Goal: Information Seeking & Learning: Learn about a topic

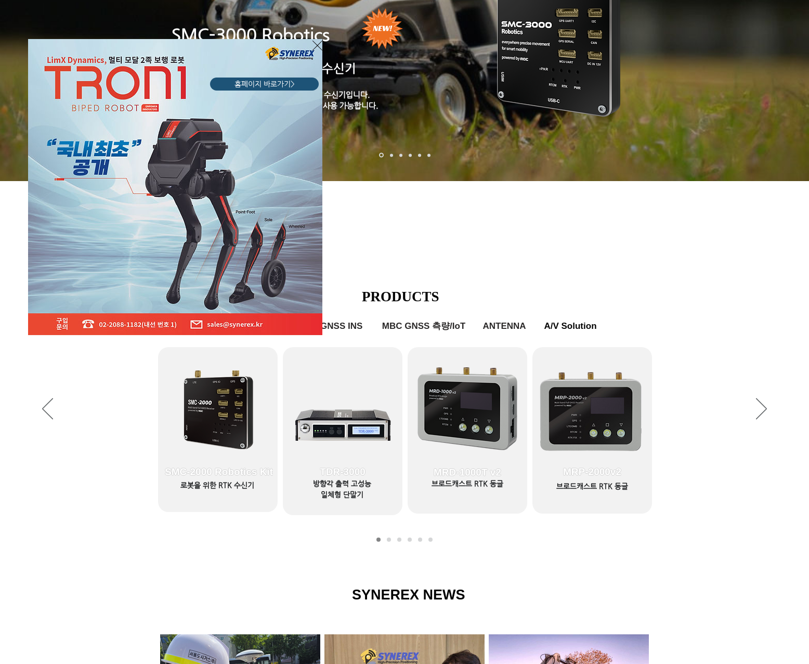
click at [316, 42] on icon "사이트로 돌아가기" at bounding box center [318, 45] width 10 height 13
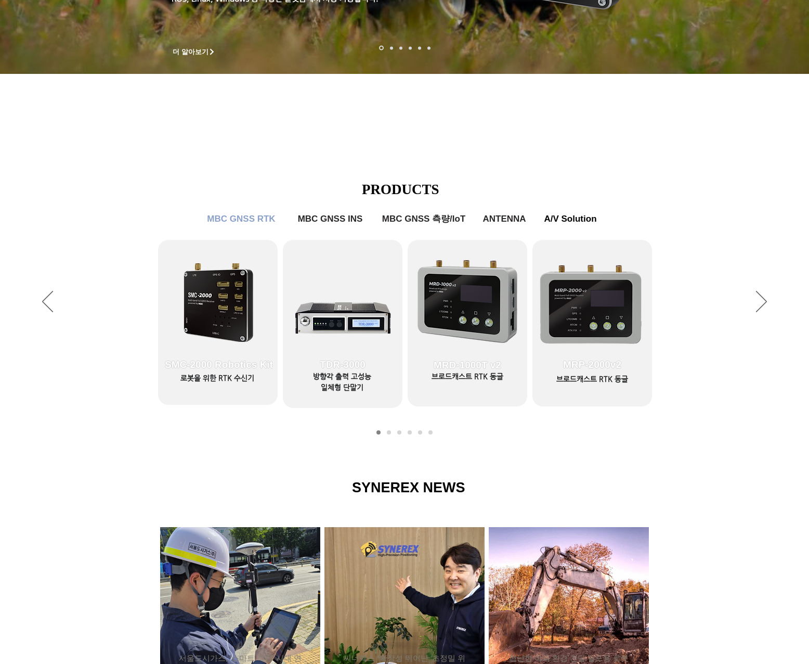
scroll to position [364, 0]
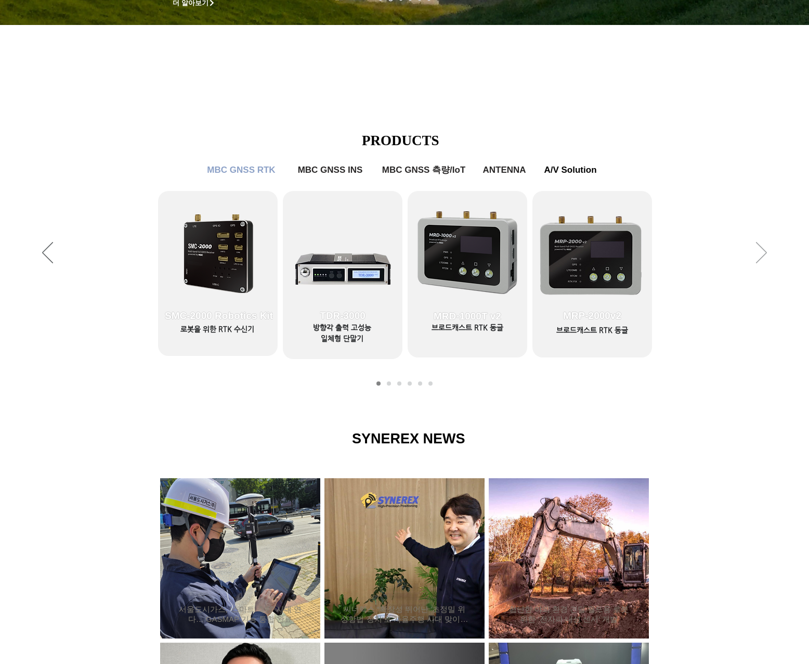
click at [758, 254] on icon "다음" at bounding box center [761, 252] width 11 height 21
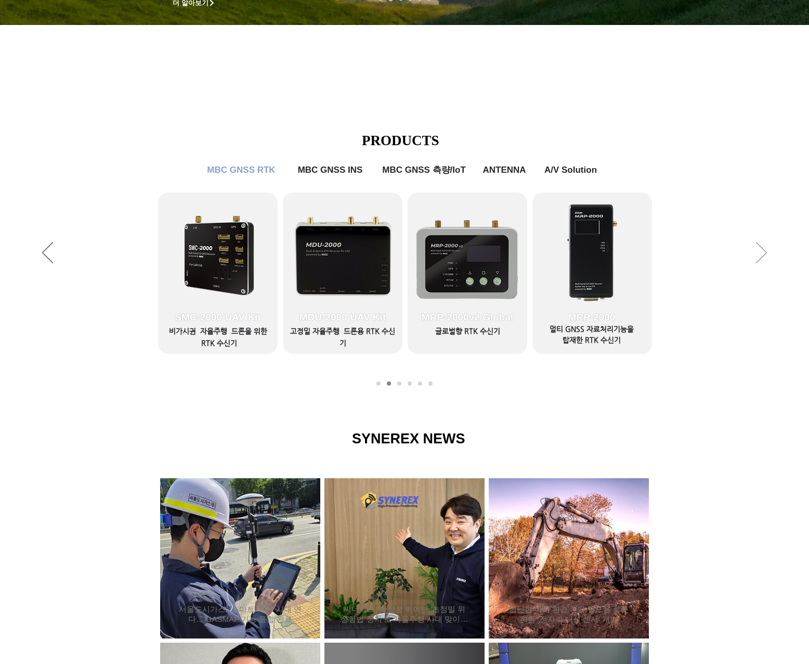
click at [763, 254] on icon "다음" at bounding box center [761, 252] width 11 height 21
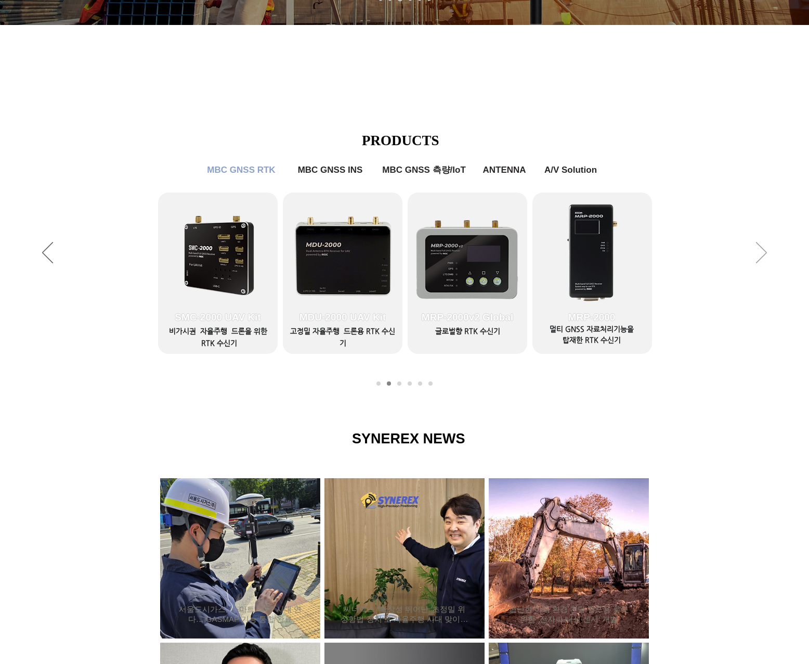
click at [763, 254] on icon "다음" at bounding box center [761, 252] width 11 height 21
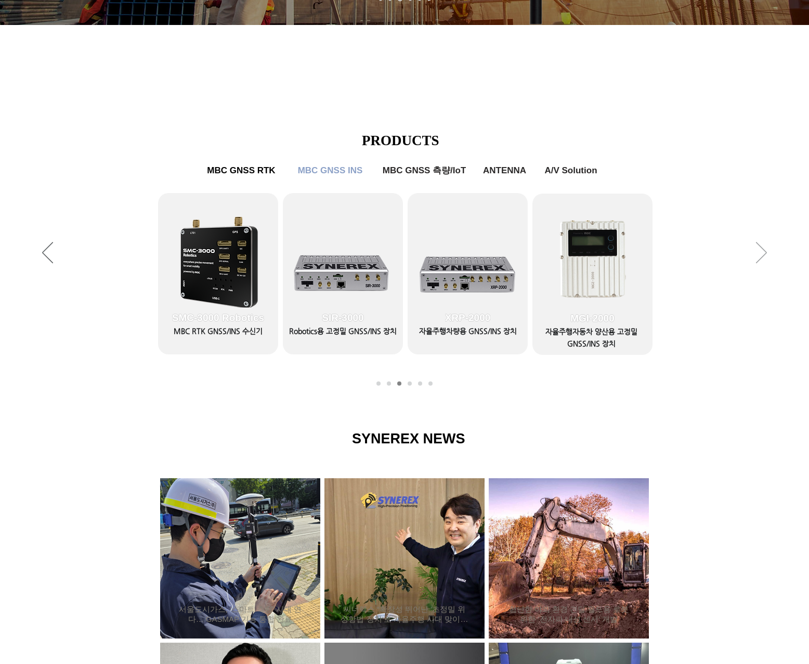
click at [763, 254] on icon "다음" at bounding box center [761, 252] width 11 height 21
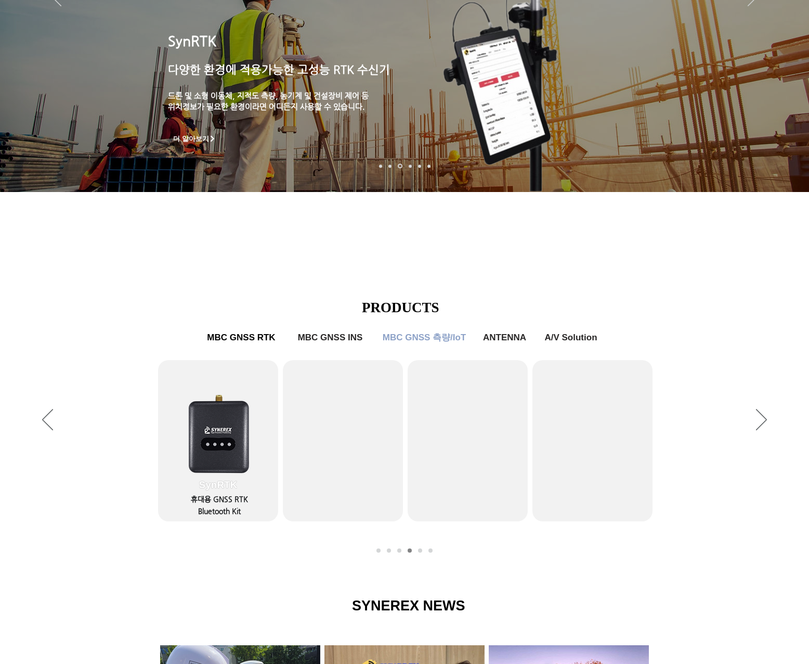
scroll to position [189, 0]
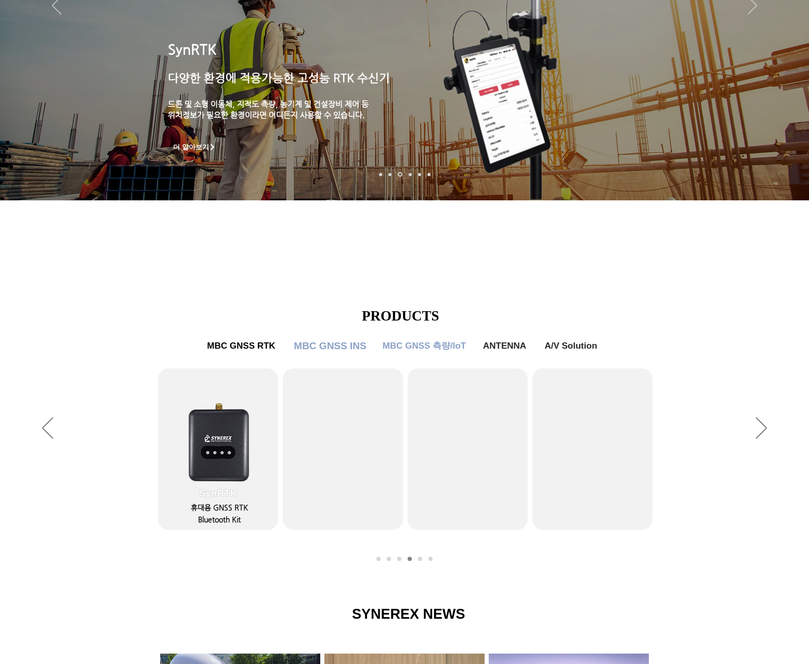
click at [327, 346] on span "MBC GNSS INS" at bounding box center [330, 345] width 72 height 11
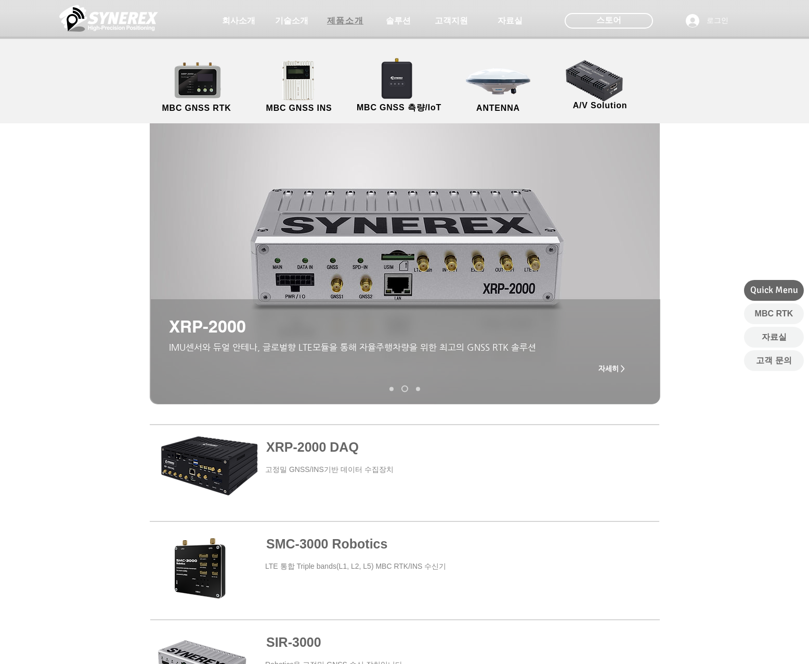
click at [357, 21] on span "제품소개" at bounding box center [345, 21] width 36 height 11
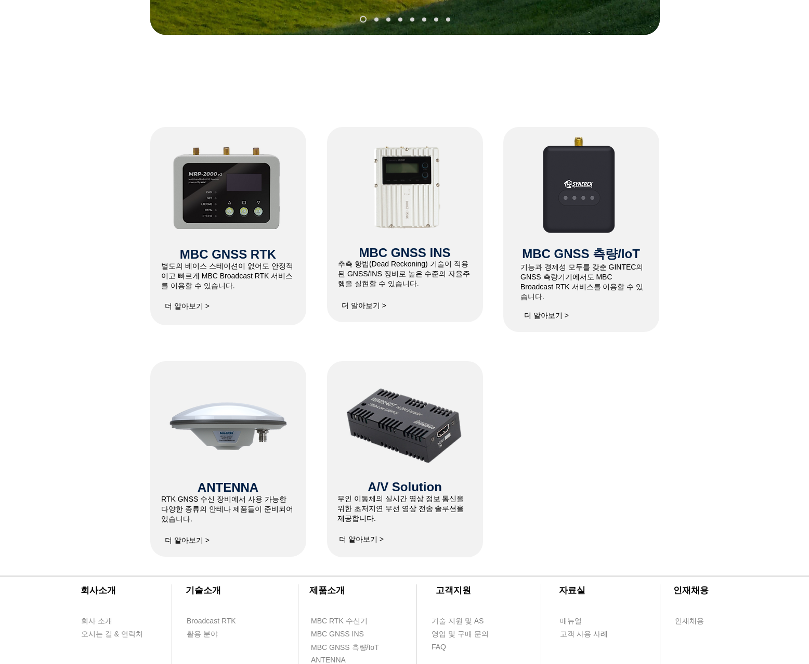
scroll to position [416, 0]
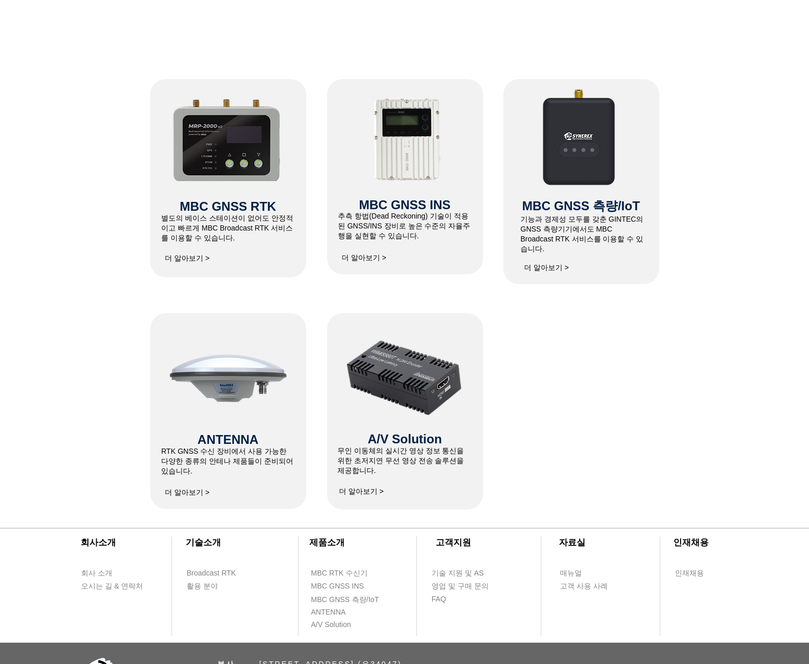
click at [192, 494] on span "더 알아보기 >" at bounding box center [187, 492] width 45 height 9
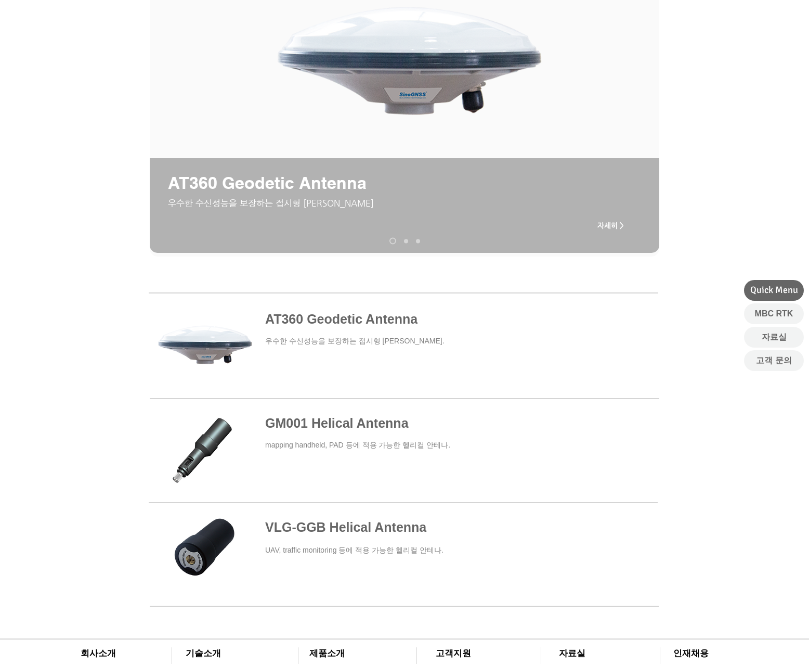
scroll to position [156, 0]
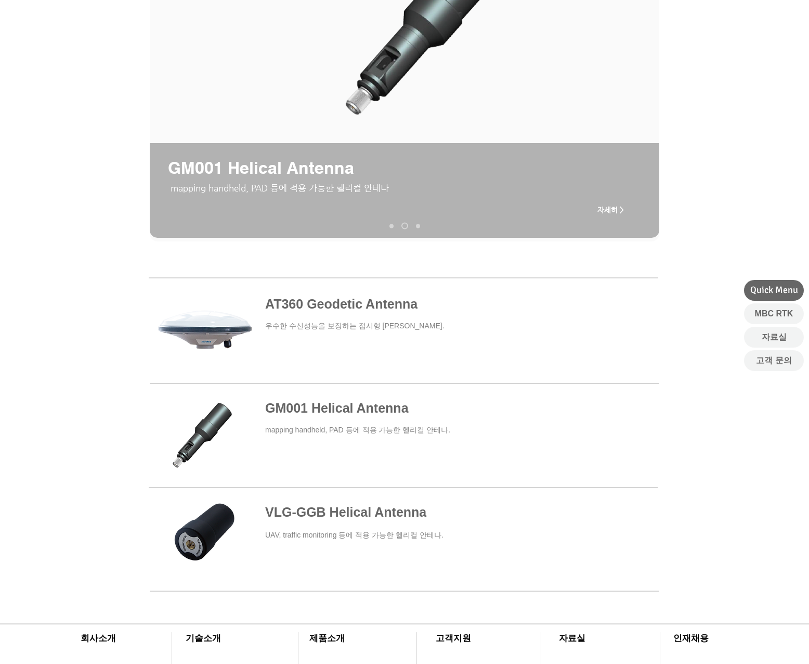
click at [226, 333] on span at bounding box center [403, 330] width 509 height 96
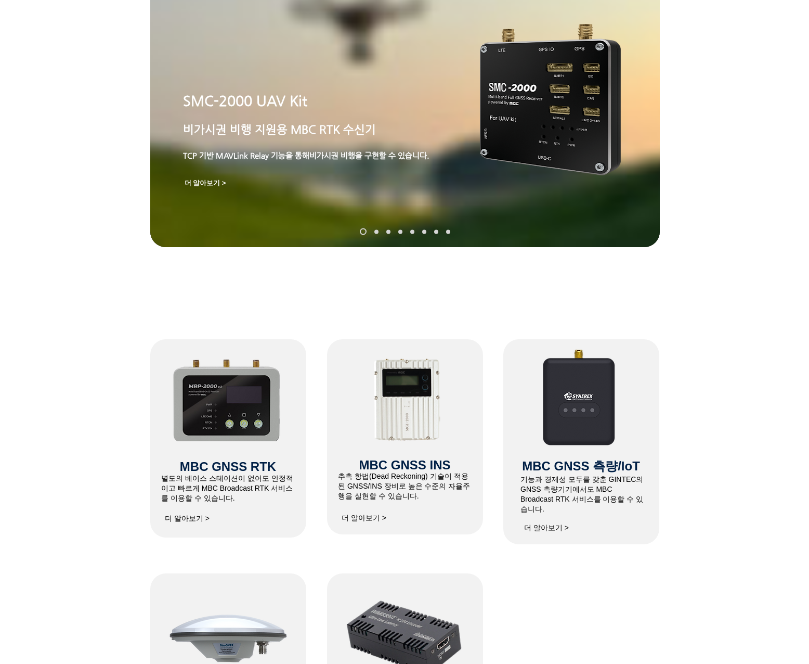
scroll to position [416, 0]
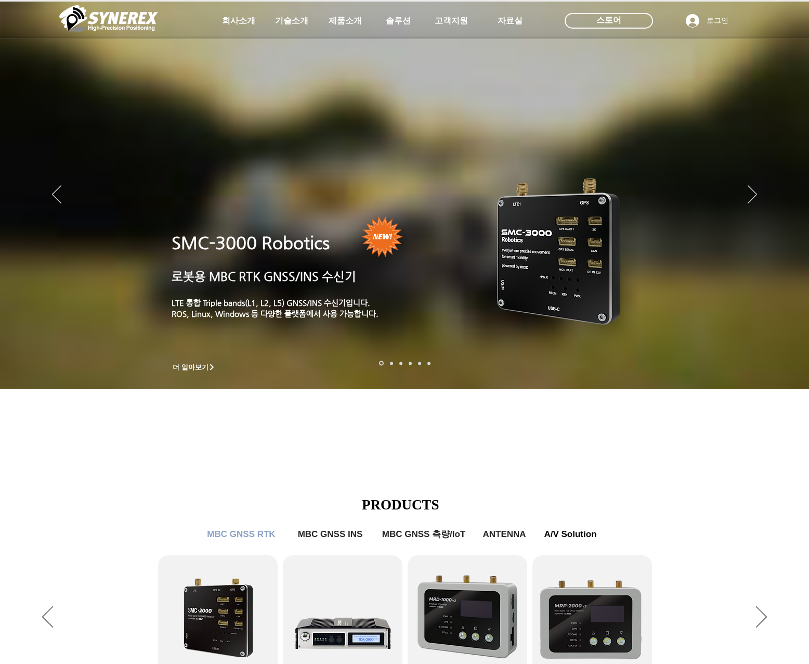
scroll to position [189, 0]
